Goal: Information Seeking & Learning: Learn about a topic

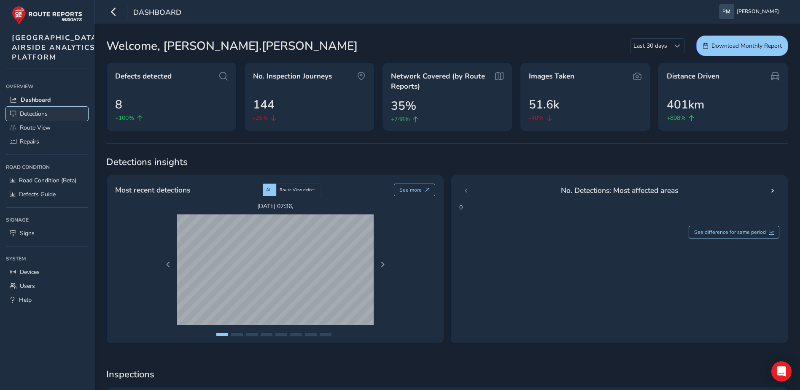
click at [38, 118] on span "Detections" at bounding box center [34, 114] width 28 height 8
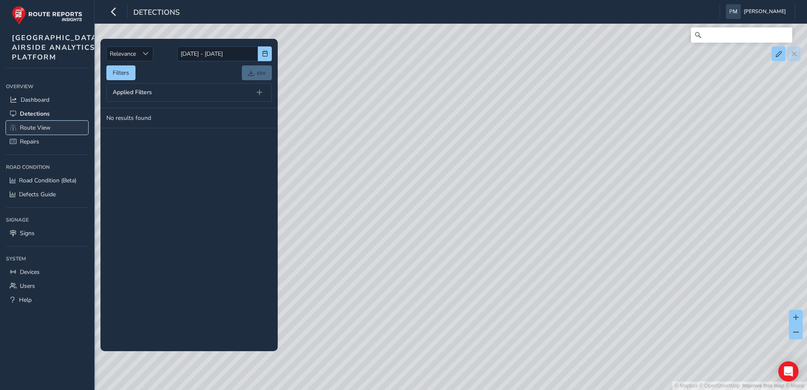
click at [41, 132] on span "Route View" at bounding box center [35, 128] width 31 height 8
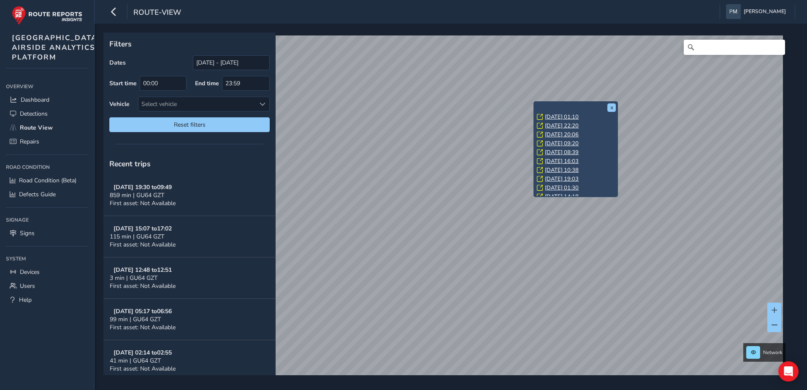
scroll to position [46, 0]
click at [559, 162] on link "[DATE] 09:20" at bounding box center [562, 163] width 34 height 8
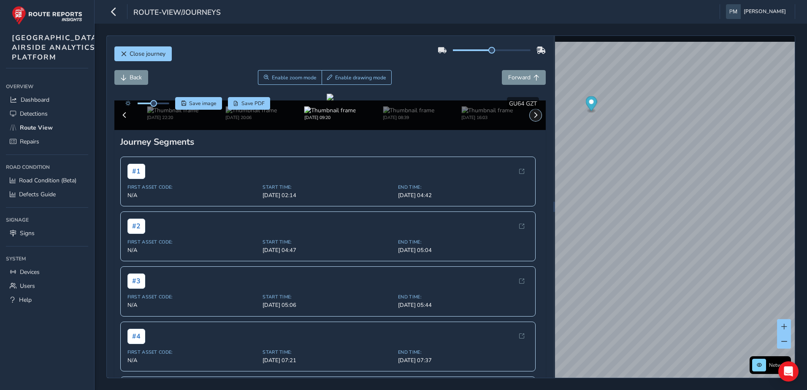
click at [532, 118] on span at bounding box center [535, 115] width 6 height 6
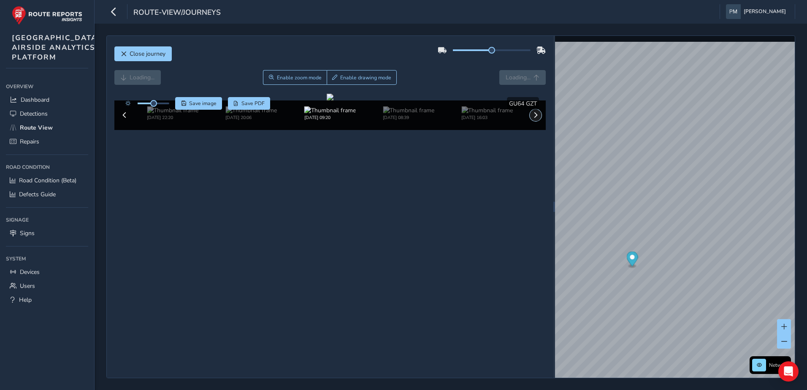
click at [532, 118] on span at bounding box center [535, 115] width 6 height 6
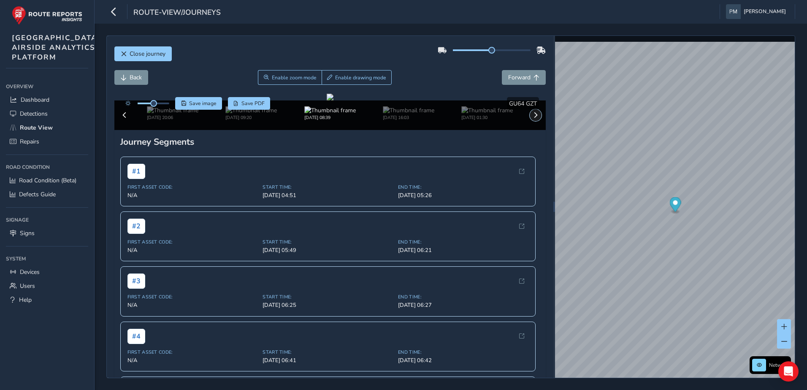
click at [532, 118] on span at bounding box center [535, 115] width 6 height 6
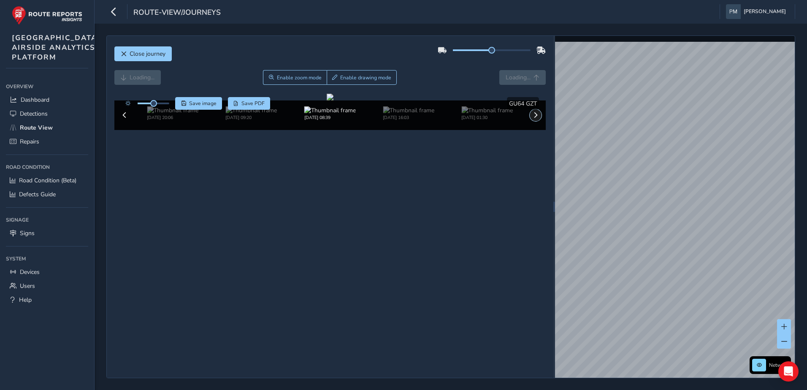
click at [532, 118] on span at bounding box center [535, 115] width 6 height 6
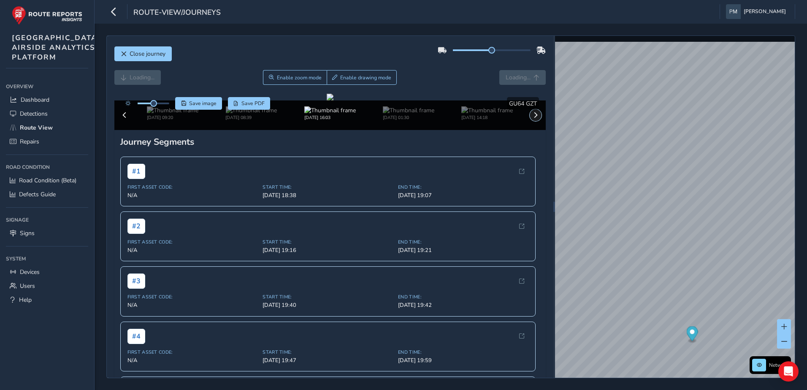
click at [532, 118] on span at bounding box center [535, 115] width 6 height 6
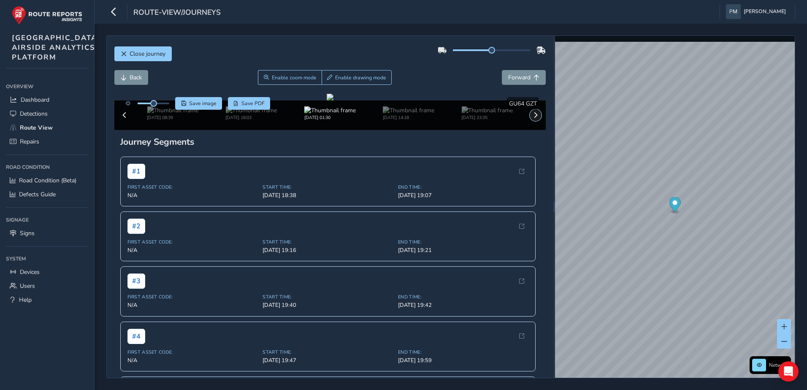
click at [532, 118] on span at bounding box center [535, 115] width 6 height 6
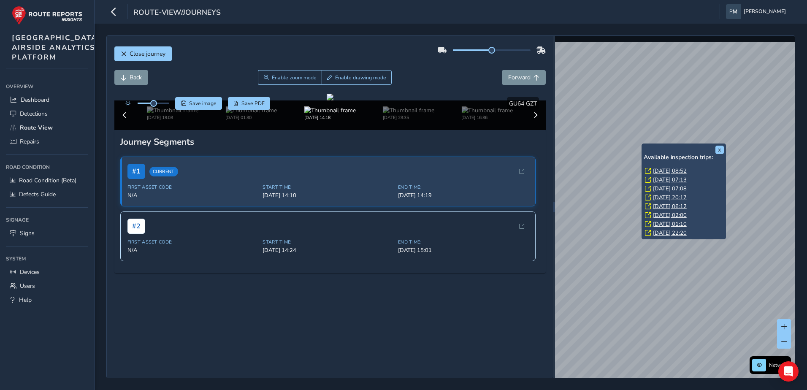
click at [660, 189] on link "[DATE] 07:08" at bounding box center [670, 189] width 34 height 8
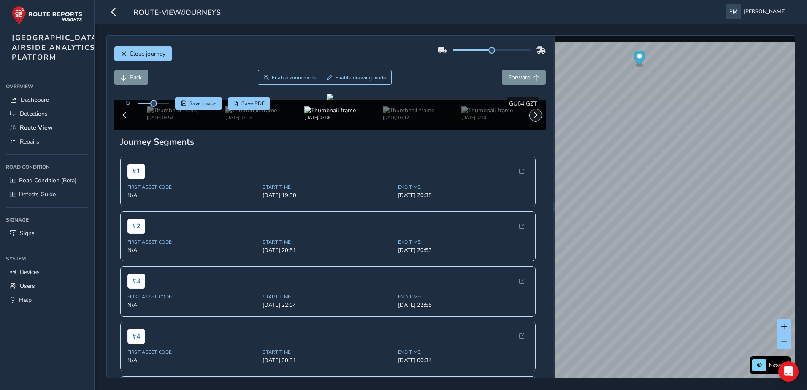
click at [532, 118] on span at bounding box center [535, 115] width 6 height 6
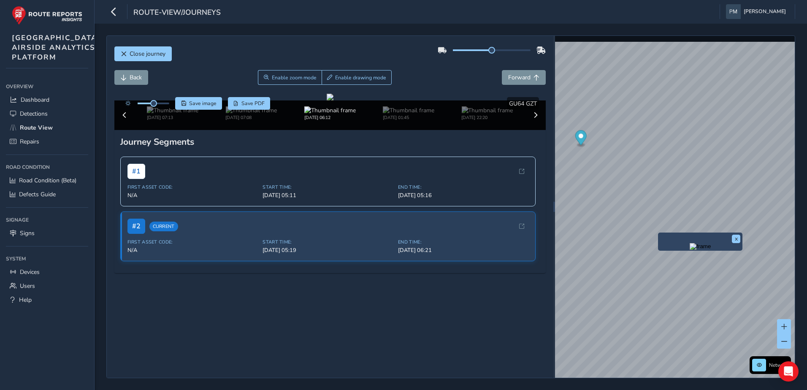
click at [667, 240] on div "x Network © Mapbox © OpenStreetMap Improve this map © Maxar" at bounding box center [675, 207] width 240 height 342
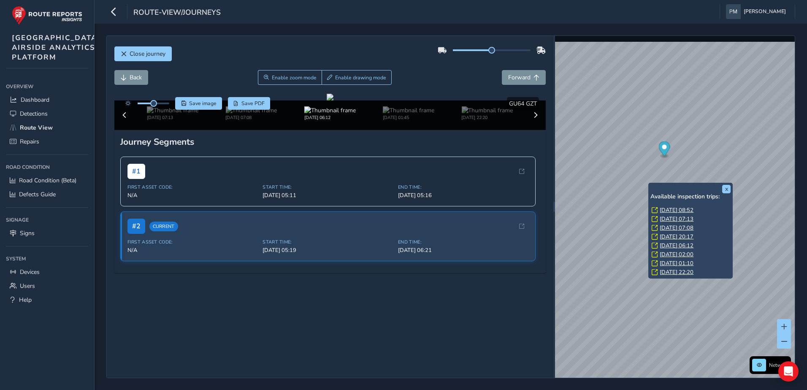
click at [673, 227] on link "[DATE] 07:08" at bounding box center [676, 228] width 34 height 8
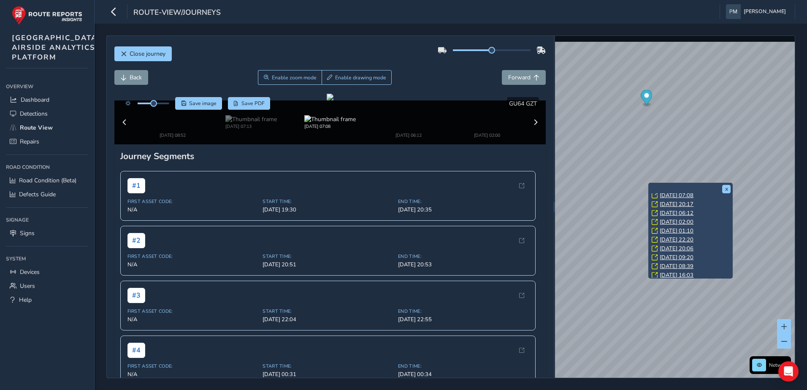
scroll to position [42, 0]
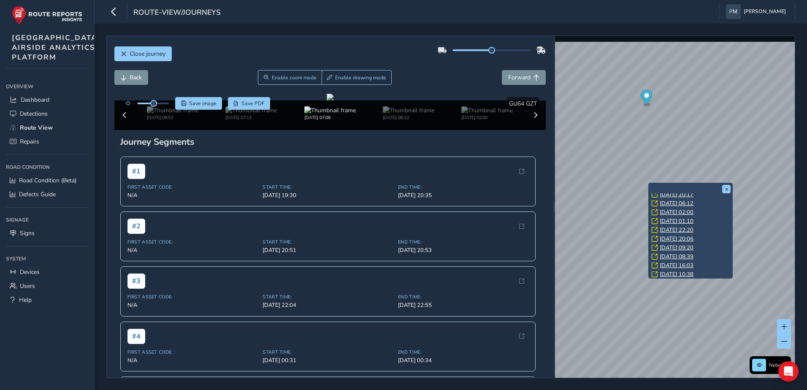
click at [673, 246] on link "[DATE] 09:20" at bounding box center [676, 248] width 34 height 8
click at [726, 187] on button "x" at bounding box center [726, 189] width 8 height 8
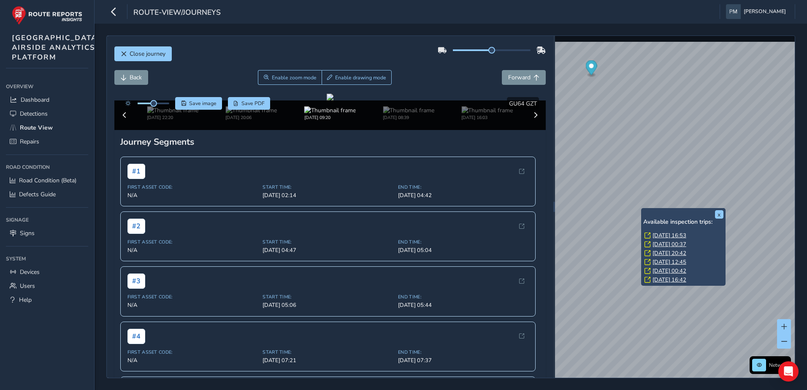
click at [675, 235] on link "[DATE] 16:53" at bounding box center [669, 236] width 34 height 8
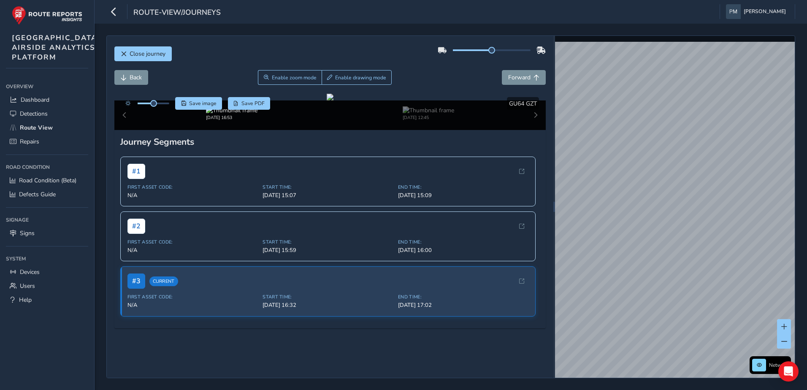
click at [530, 130] on div "[DATE] 16:53 [DATE] 12:45" at bounding box center [330, 115] width 432 height 30
click at [529, 130] on div "[DATE] 16:53 [DATE] 12:45" at bounding box center [330, 115] width 432 height 30
click at [432, 114] on img at bounding box center [427, 110] width 51 height 8
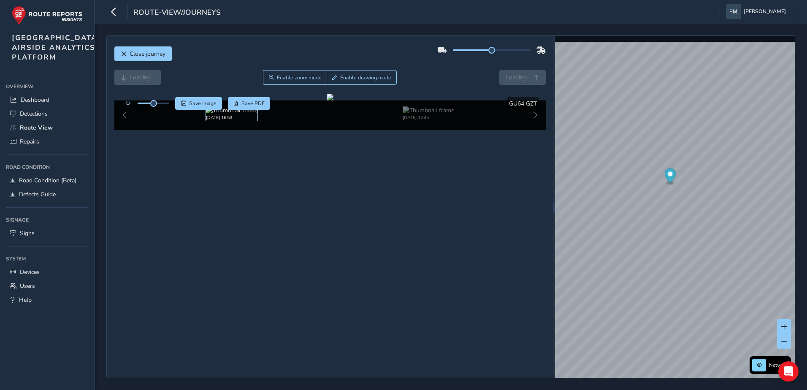
click at [226, 114] on img at bounding box center [231, 110] width 51 height 8
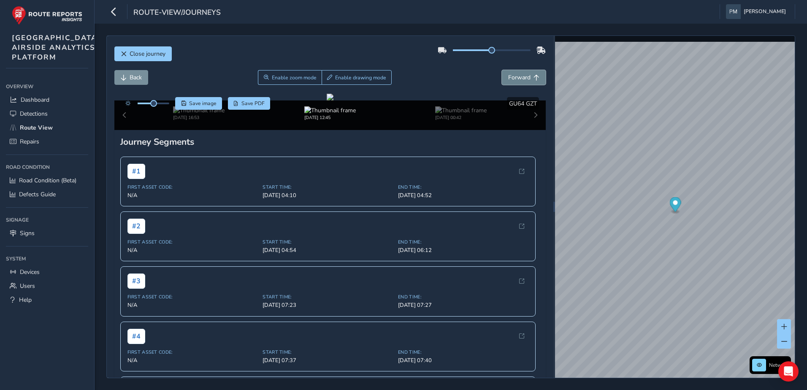
click at [518, 77] on span "Forward" at bounding box center [519, 77] width 22 height 8
click at [136, 80] on span "Back" at bounding box center [136, 77] width 12 height 8
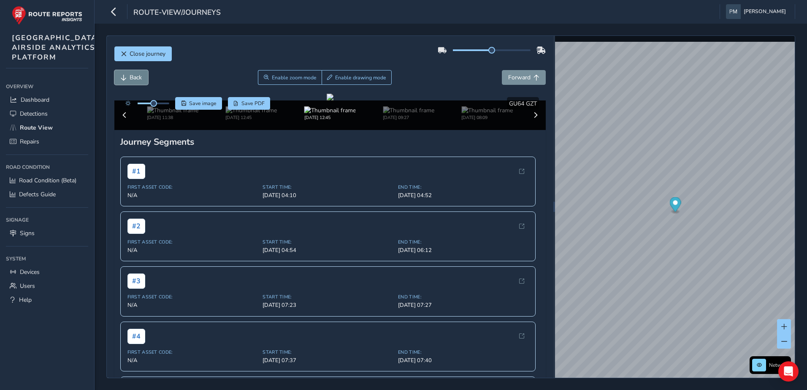
click at [136, 80] on span "Back" at bounding box center [136, 77] width 12 height 8
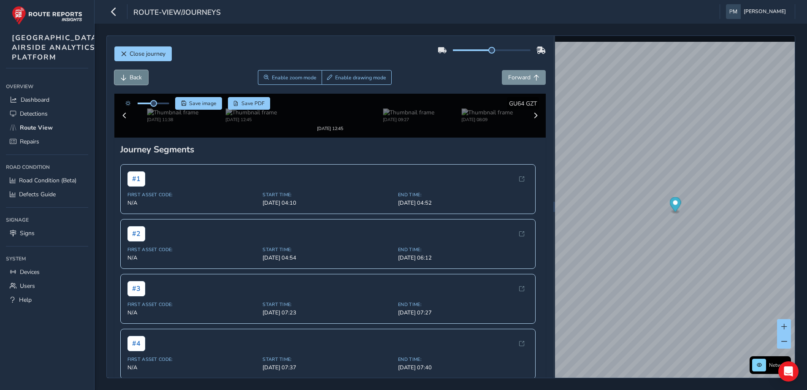
click at [136, 80] on span "Back" at bounding box center [136, 77] width 12 height 8
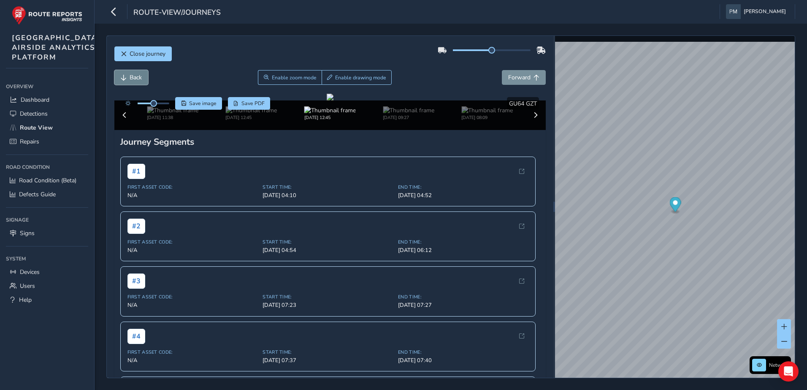
click at [136, 80] on span "Back" at bounding box center [136, 77] width 12 height 8
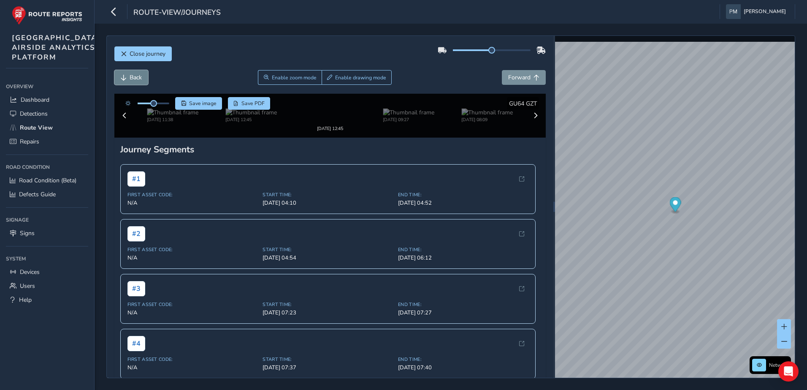
click at [136, 80] on span "Back" at bounding box center [136, 77] width 12 height 8
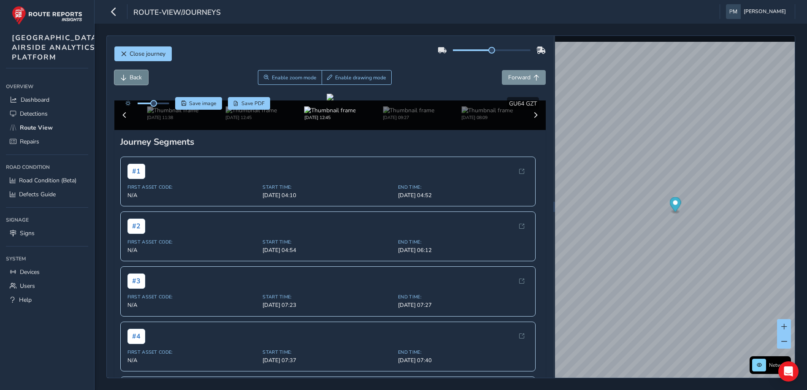
click at [136, 80] on span "Back" at bounding box center [136, 77] width 12 height 8
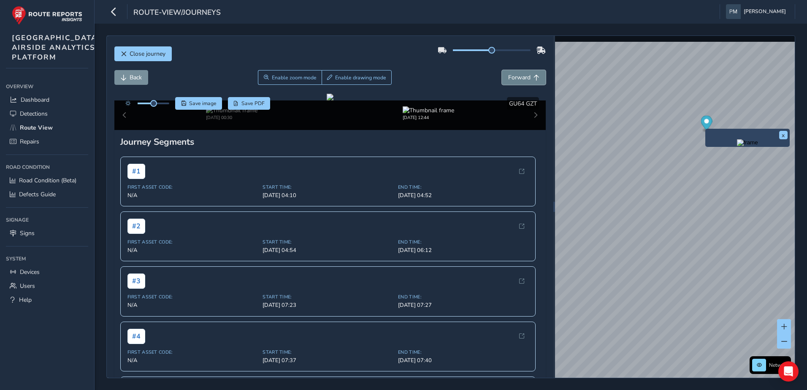
click at [511, 79] on span "Forward" at bounding box center [519, 77] width 22 height 8
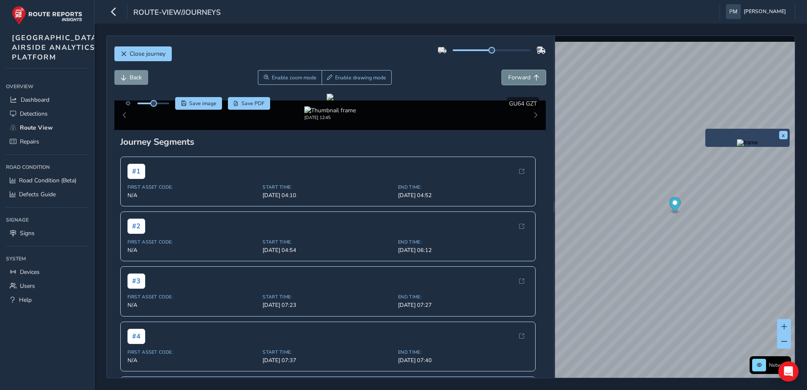
click at [511, 79] on span "Forward" at bounding box center [519, 77] width 22 height 8
click at [142, 81] on button "Back" at bounding box center [131, 77] width 34 height 15
click at [261, 114] on img at bounding box center [250, 110] width 51 height 8
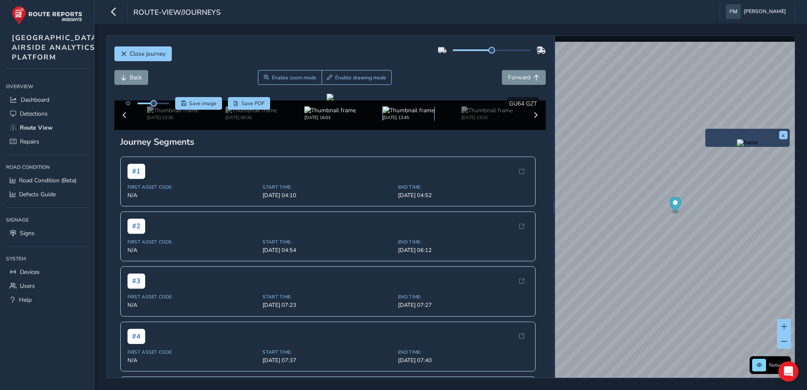
click at [390, 114] on img at bounding box center [408, 110] width 51 height 8
click at [133, 81] on span "Back" at bounding box center [136, 77] width 12 height 8
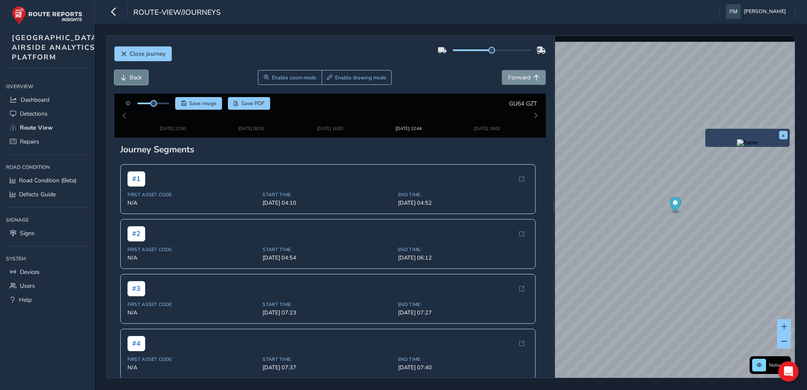
click at [133, 81] on span "Back" at bounding box center [136, 77] width 12 height 8
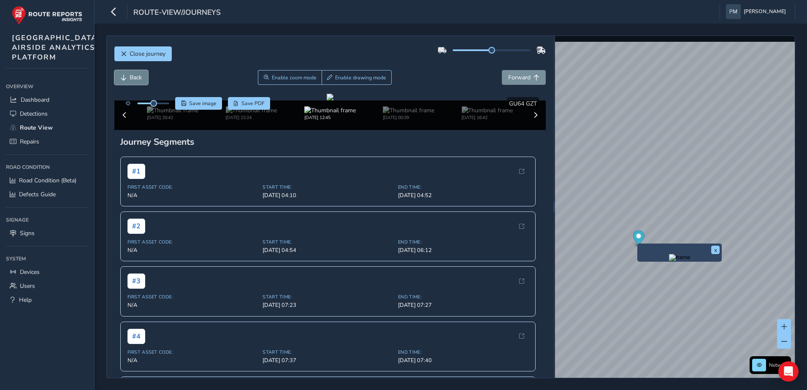
click at [128, 78] on button "Back" at bounding box center [131, 77] width 34 height 15
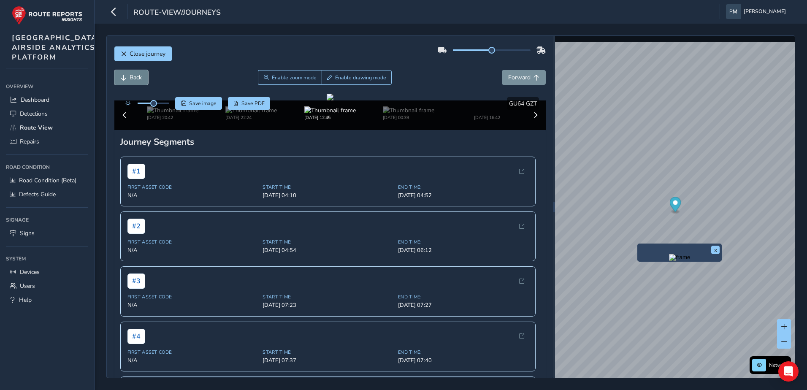
click at [128, 78] on button "Back" at bounding box center [131, 77] width 34 height 15
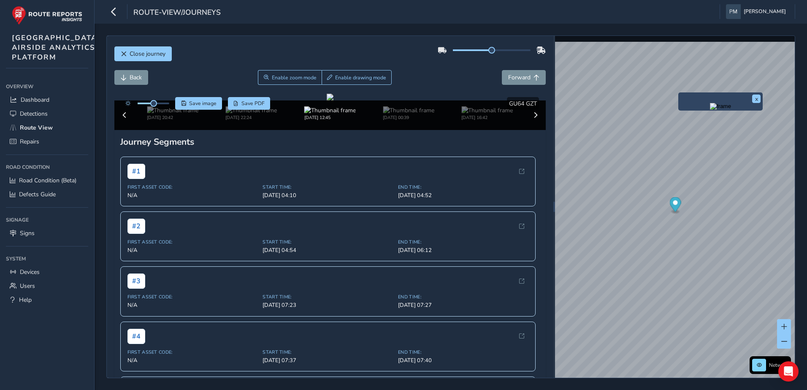
click at [679, 94] on div "x" at bounding box center [720, 101] width 84 height 18
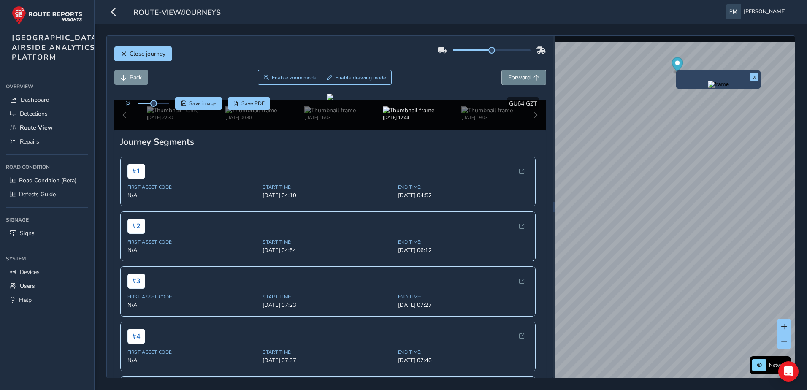
click at [523, 77] on span "Forward" at bounding box center [519, 77] width 22 height 8
click at [316, 114] on img at bounding box center [329, 110] width 51 height 8
click at [125, 77] on span "Back" at bounding box center [124, 78] width 6 height 6
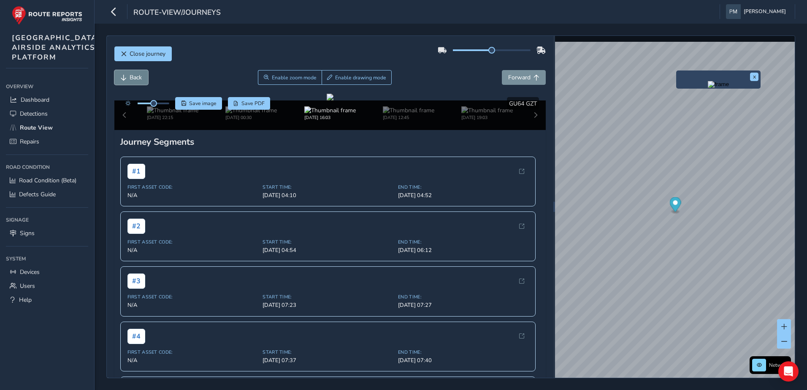
click at [127, 80] on button "Back" at bounding box center [131, 77] width 34 height 15
click at [515, 81] on span "Forward" at bounding box center [519, 77] width 22 height 8
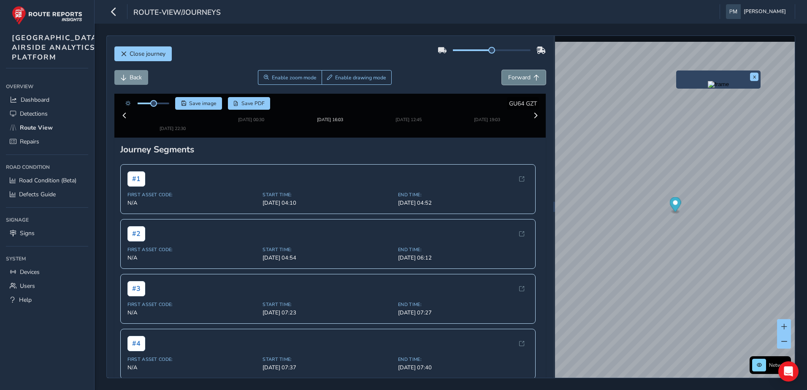
click at [519, 76] on span "Forward" at bounding box center [519, 77] width 22 height 8
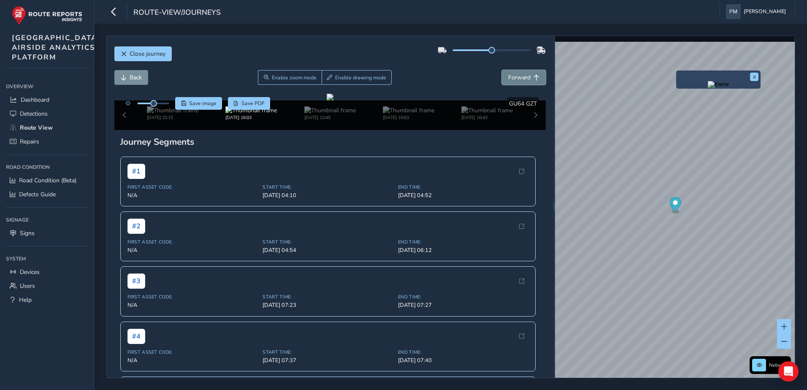
click at [519, 76] on span "Forward" at bounding box center [519, 77] width 22 height 8
click at [140, 81] on span "Back" at bounding box center [136, 77] width 12 height 8
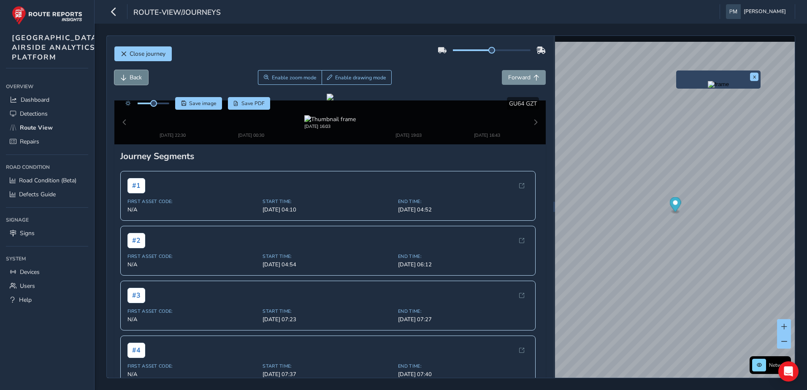
click at [140, 79] on span "Back" at bounding box center [136, 77] width 12 height 8
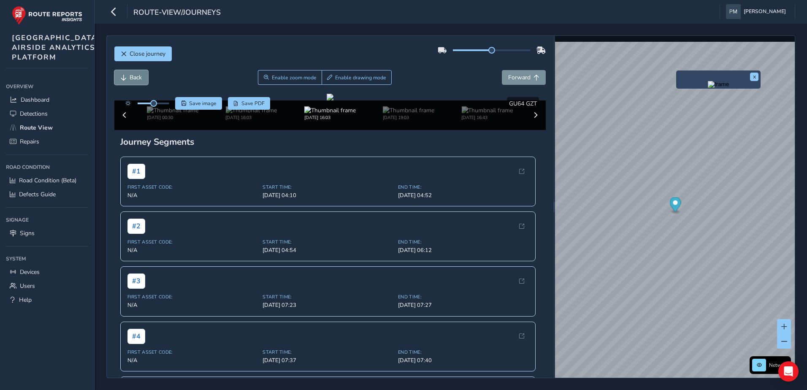
click at [140, 79] on span "Back" at bounding box center [136, 77] width 12 height 8
click at [339, 114] on img at bounding box center [329, 110] width 51 height 8
click at [135, 79] on span "Back" at bounding box center [136, 77] width 12 height 8
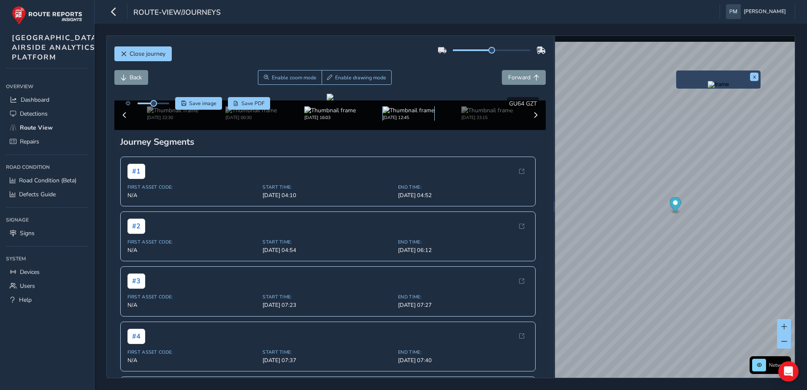
click at [405, 114] on img at bounding box center [408, 110] width 51 height 8
drag, startPoint x: 154, startPoint y: 105, endPoint x: 170, endPoint y: 104, distance: 15.2
click at [170, 104] on span at bounding box center [169, 103] width 7 height 7
click at [167, 103] on span at bounding box center [167, 103] width 7 height 7
click at [142, 84] on button "Back" at bounding box center [131, 77] width 34 height 15
